Goal: Subscribe to service/newsletter

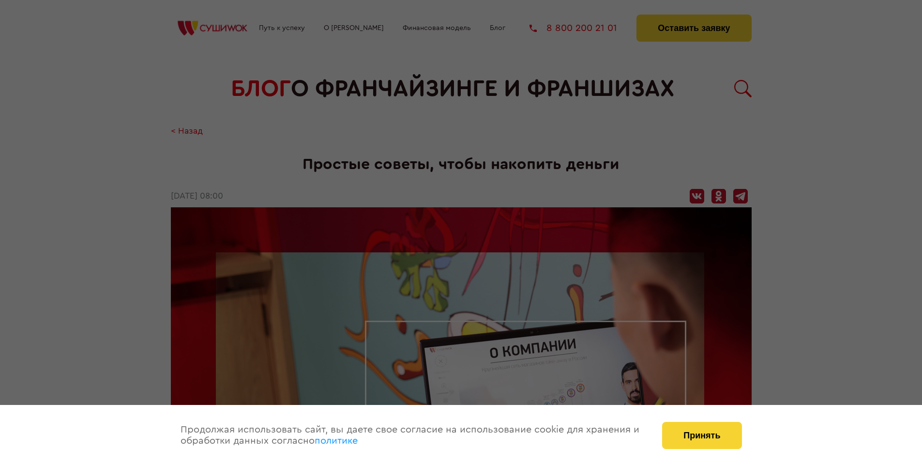
scroll to position [1299, 0]
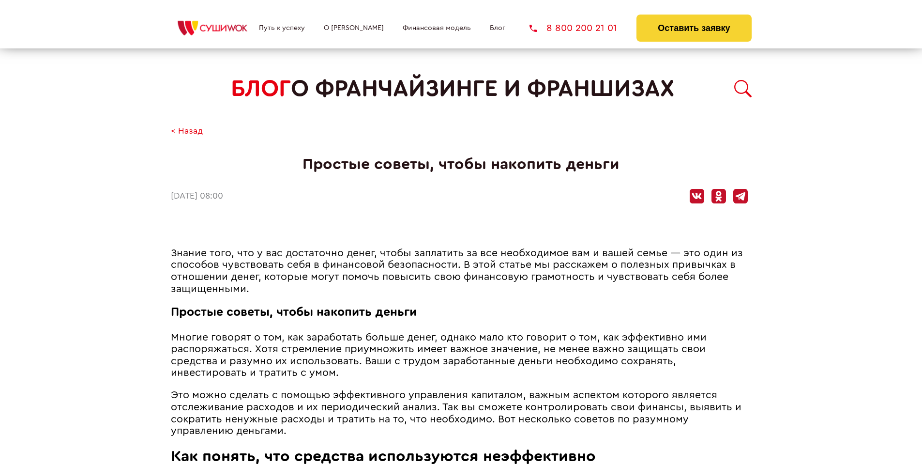
scroll to position [1299, 0]
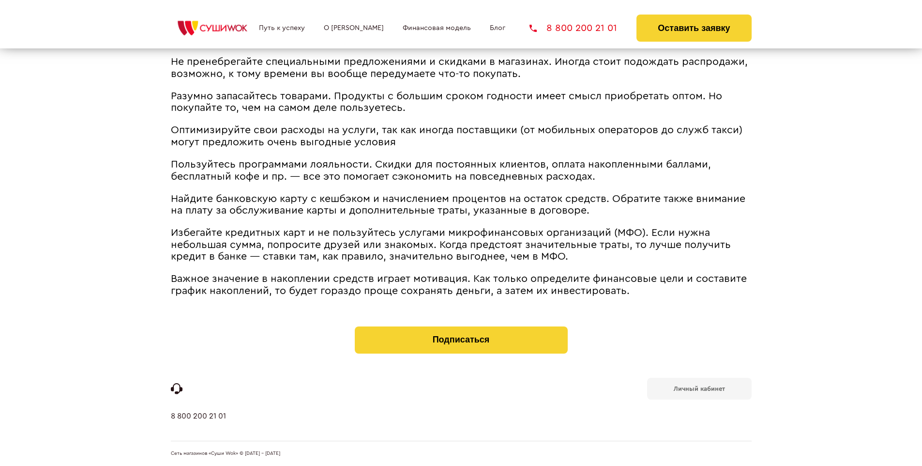
click at [699, 387] on b "Личный кабинет" at bounding box center [699, 388] width 51 height 6
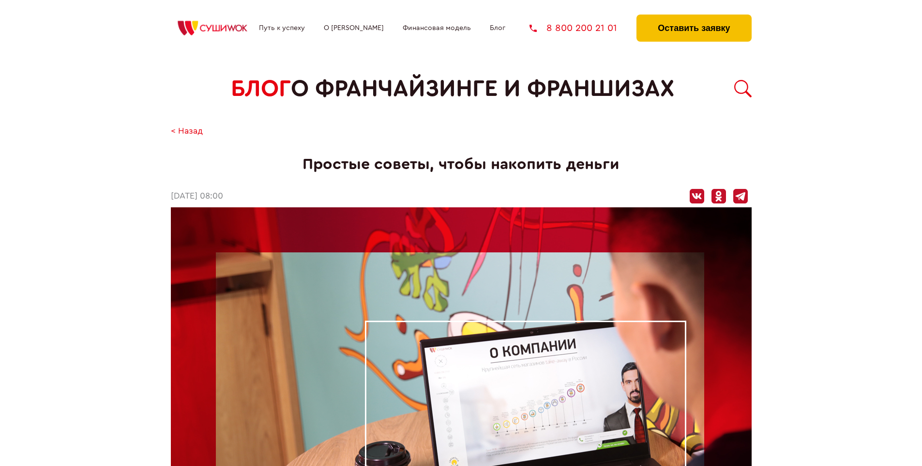
click at [694, 17] on button "Оставить заявку" at bounding box center [693, 28] width 115 height 27
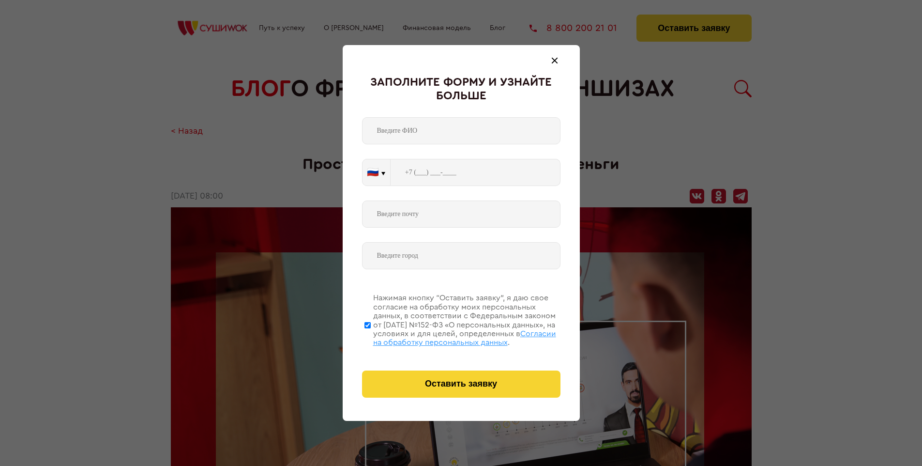
click at [449, 336] on span "Согласии на обработку персональных данных" at bounding box center [464, 338] width 183 height 16
click at [371, 336] on input "Нажимая кнопку “Оставить заявку”, я даю свое согласие на обработку моих персона…" at bounding box center [367, 324] width 6 height 77
checkbox input "false"
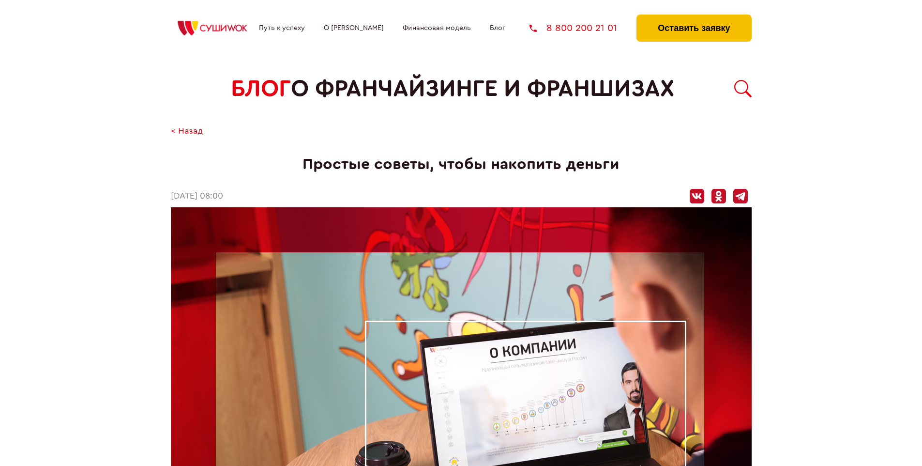
click at [694, 17] on button "Оставить заявку" at bounding box center [693, 28] width 115 height 27
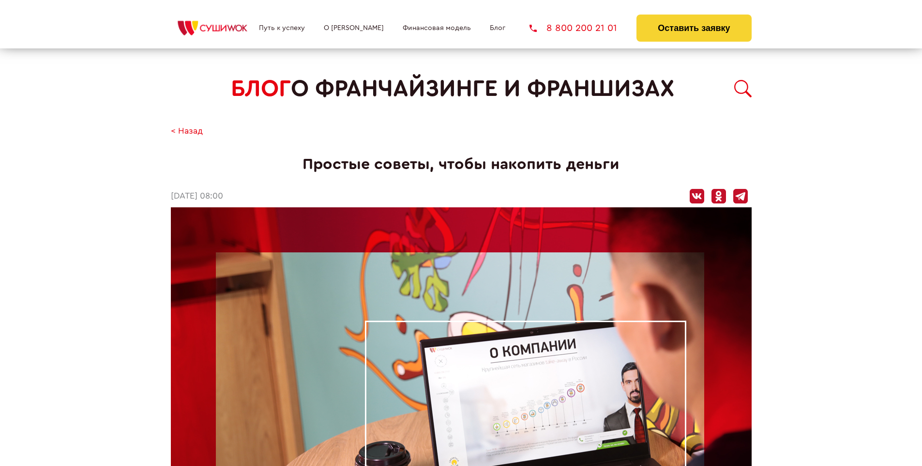
scroll to position [1299, 0]
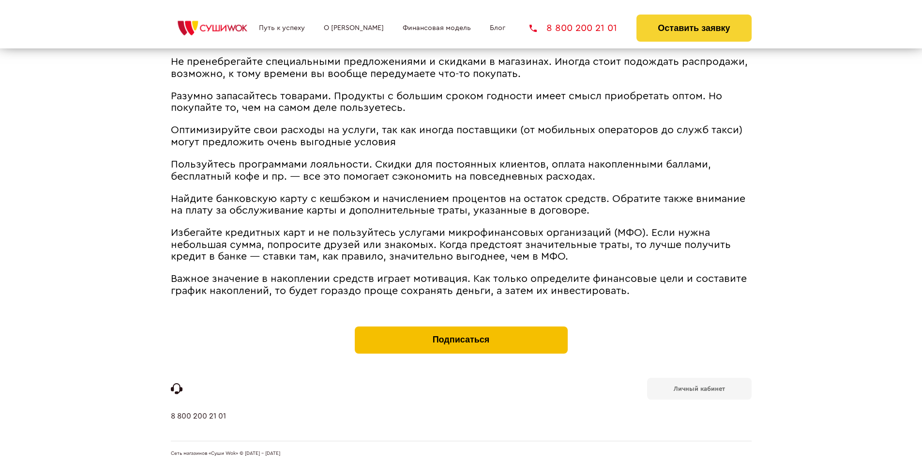
click at [461, 328] on button "Подписаться" at bounding box center [461, 339] width 213 height 27
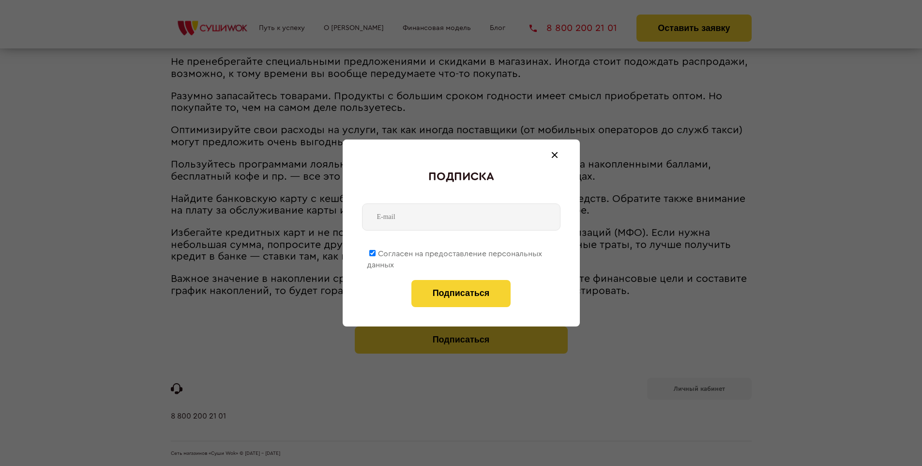
click at [455, 252] on span "Согласен на предоставление персональных данных" at bounding box center [454, 259] width 175 height 19
click at [376, 252] on input "Согласен на предоставление персональных данных" at bounding box center [372, 253] width 6 height 6
checkbox input "false"
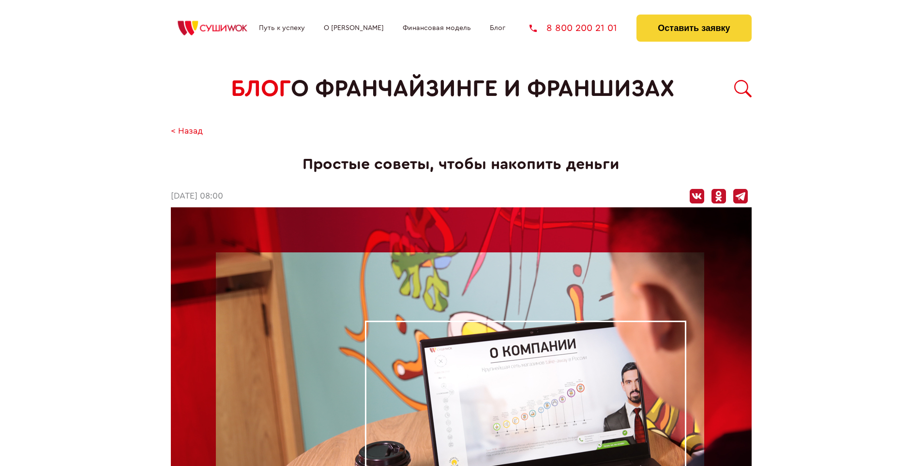
scroll to position [1299, 0]
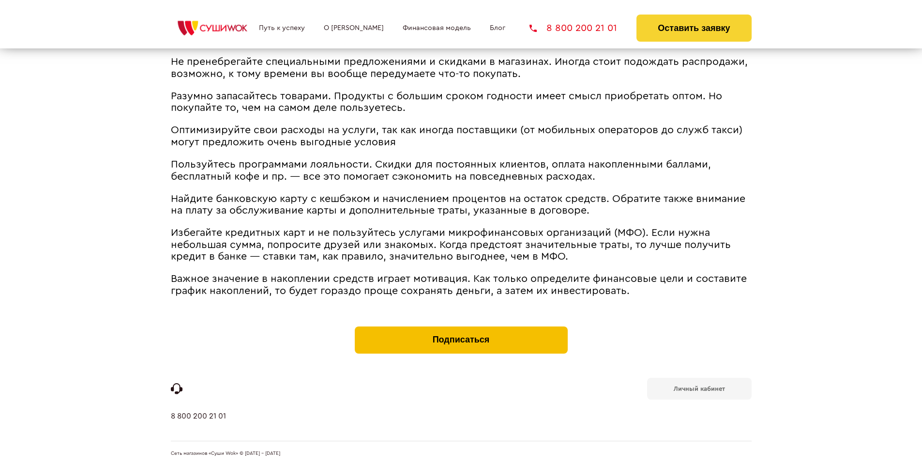
click at [461, 328] on button "Подписаться" at bounding box center [461, 339] width 213 height 27
